Goal: Transaction & Acquisition: Purchase product/service

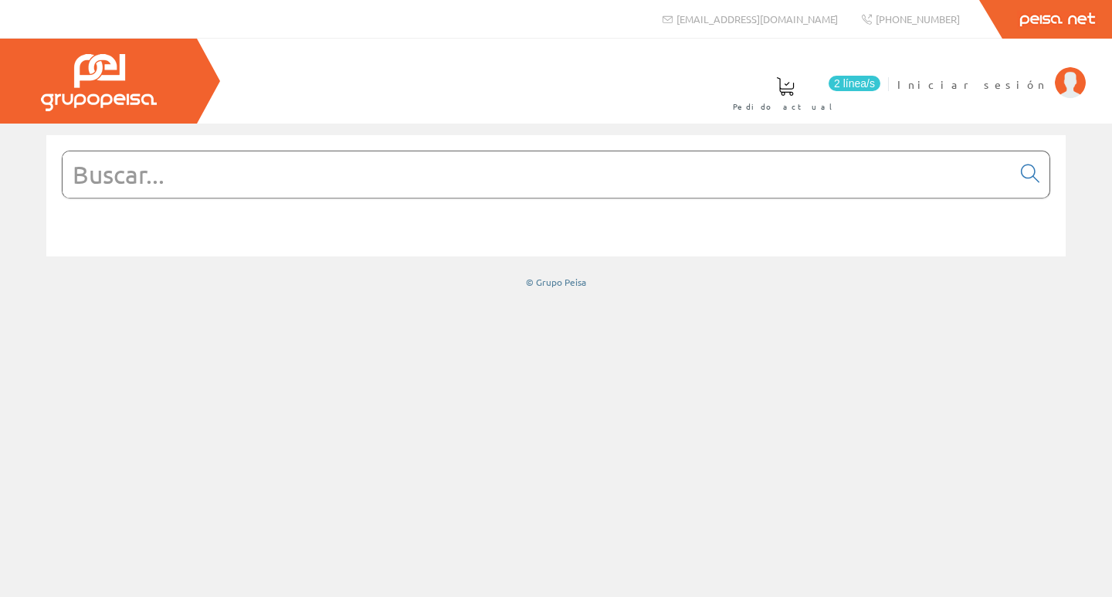
click at [577, 179] on input "text" at bounding box center [537, 174] width 949 height 46
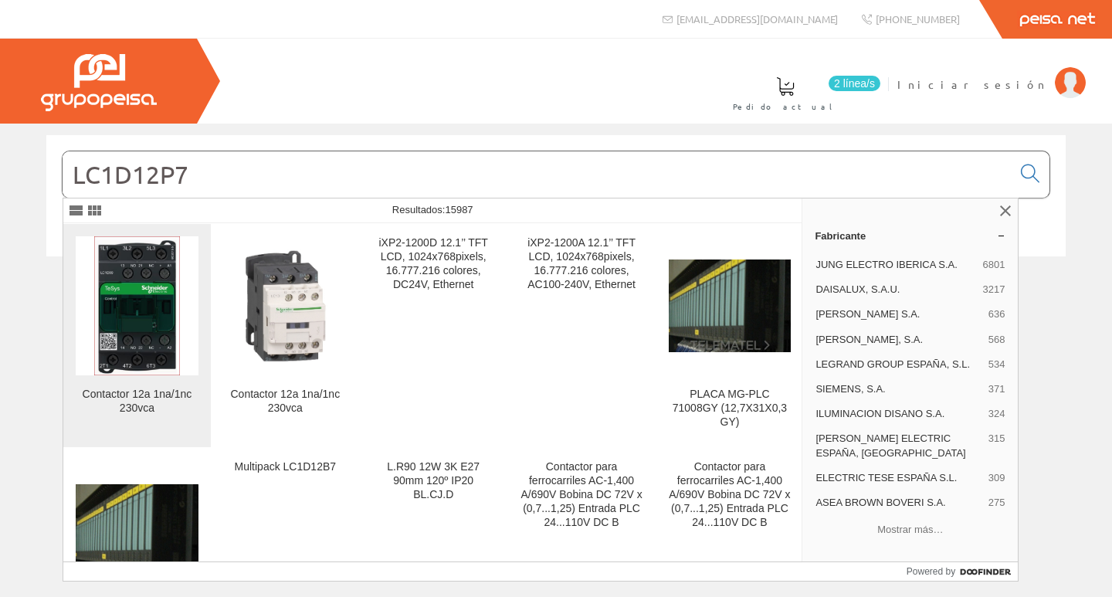
type input "LC1D12P7"
click at [124, 341] on img at bounding box center [137, 305] width 86 height 139
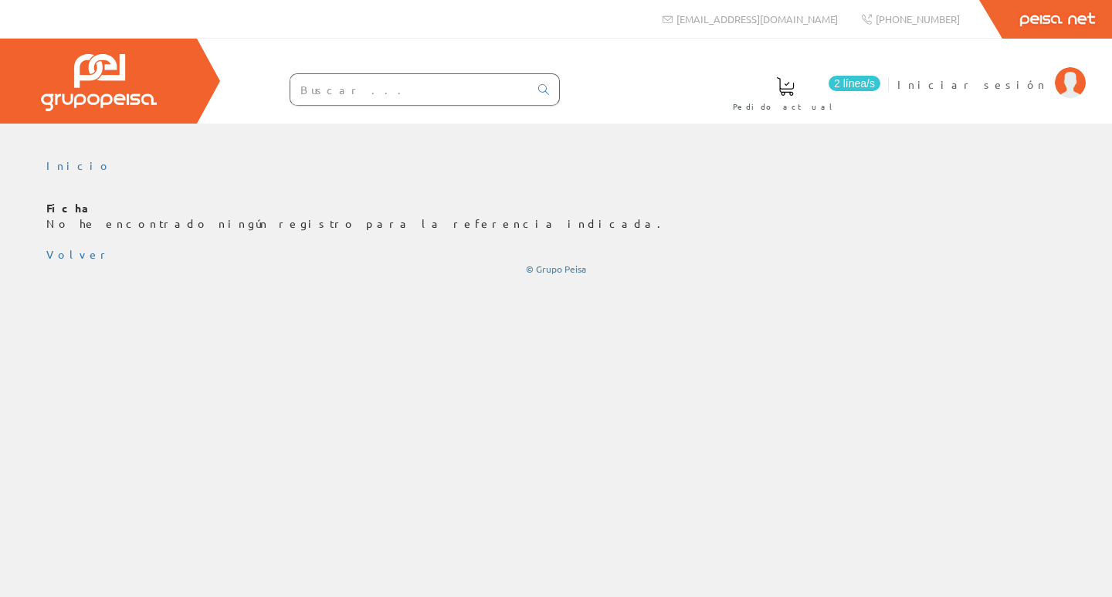
click at [408, 87] on input "text" at bounding box center [409, 89] width 239 height 31
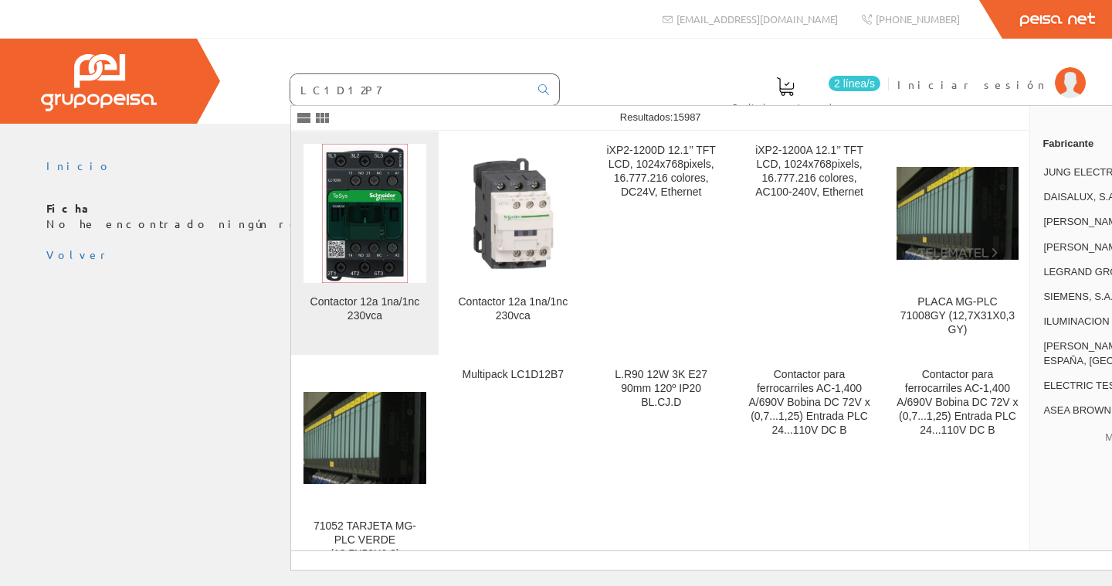
type input "LC1D12P7"
click at [375, 193] on img at bounding box center [365, 213] width 86 height 139
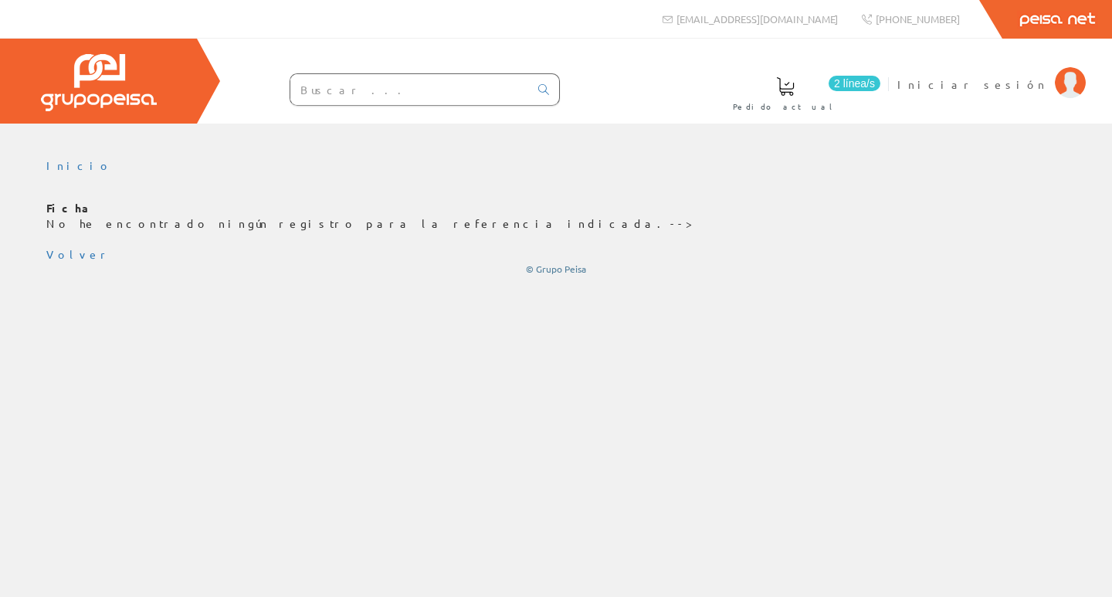
click at [341, 100] on input "text" at bounding box center [409, 89] width 239 height 31
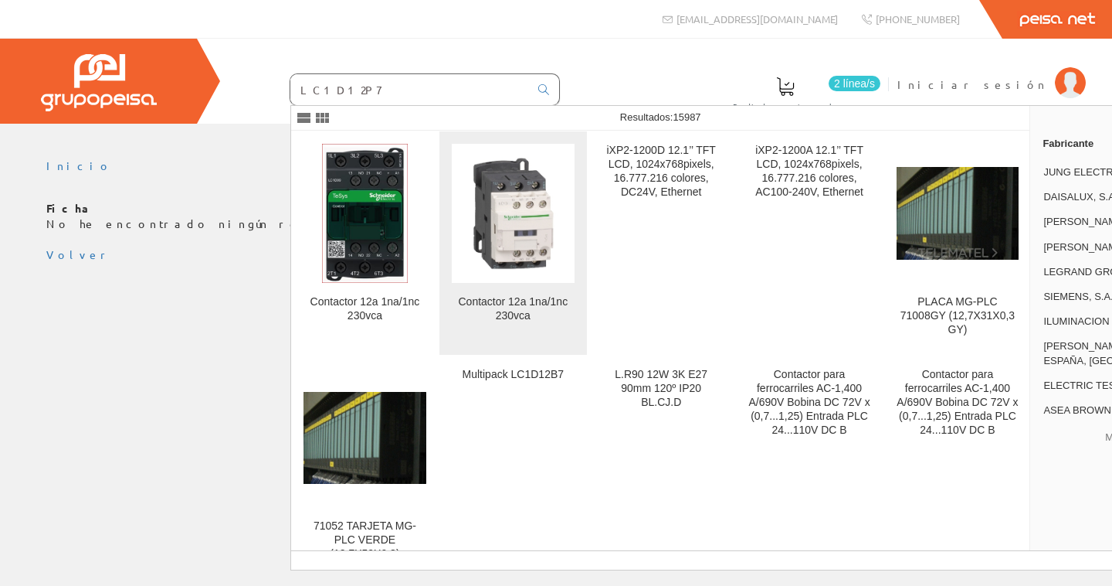
type input "LC1D12P7"
click at [521, 219] on img at bounding box center [513, 213] width 123 height 123
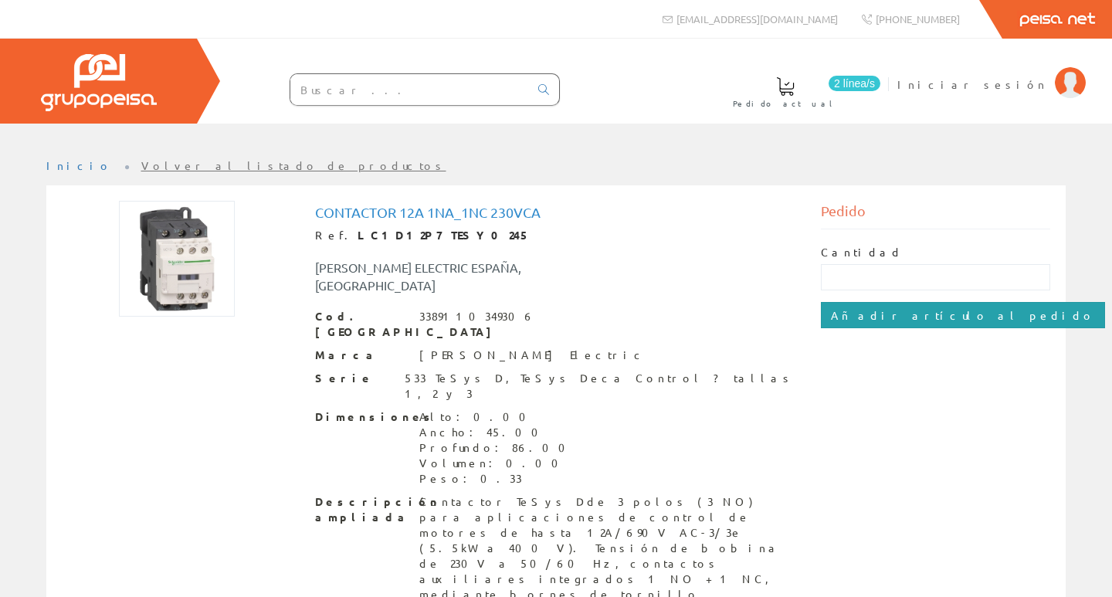
click at [894, 314] on input "Añadir artículo al pedido" at bounding box center [963, 315] width 284 height 26
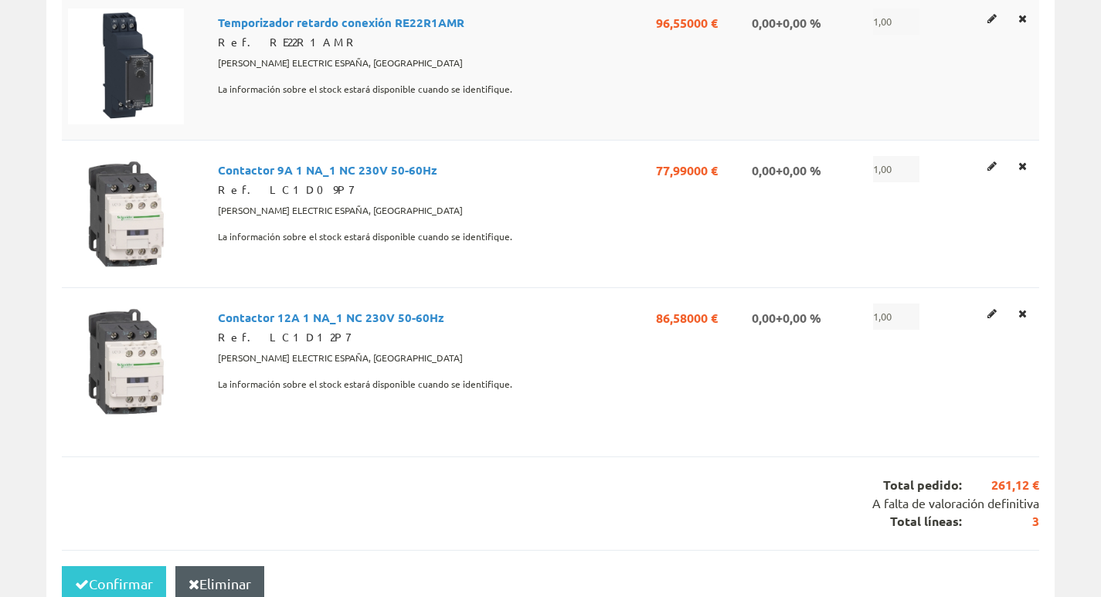
scroll to position [309, 0]
